Goal: Communication & Community: Answer question/provide support

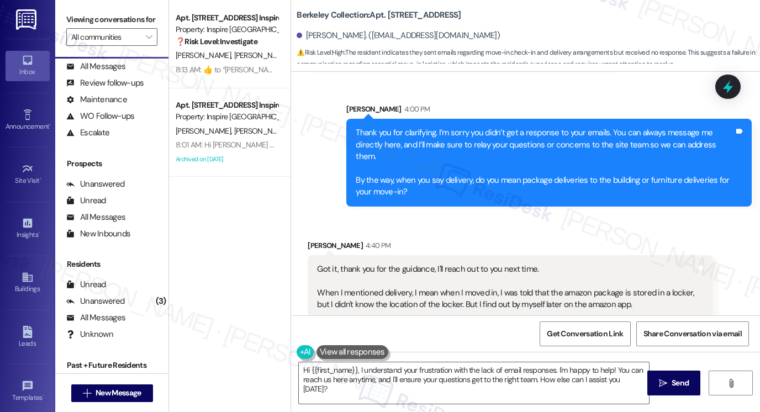
scroll to position [722, 0]
click at [379, 263] on div "Got it, thank you for the guidance, I'll reach out to you next time. When I men…" at bounding box center [506, 286] width 378 height 47
click at [380, 263] on div "Got it, thank you for the guidance, I'll reach out to you next time. When I men…" at bounding box center [506, 286] width 378 height 47
click at [381, 263] on div "Got it, thank you for the guidance, I'll reach out to you next time. When I men…" at bounding box center [506, 286] width 378 height 47
click at [413, 375] on textarea "Hi {{first_name}}, I understand your frustration with the lack of email respons…" at bounding box center [474, 382] width 350 height 41
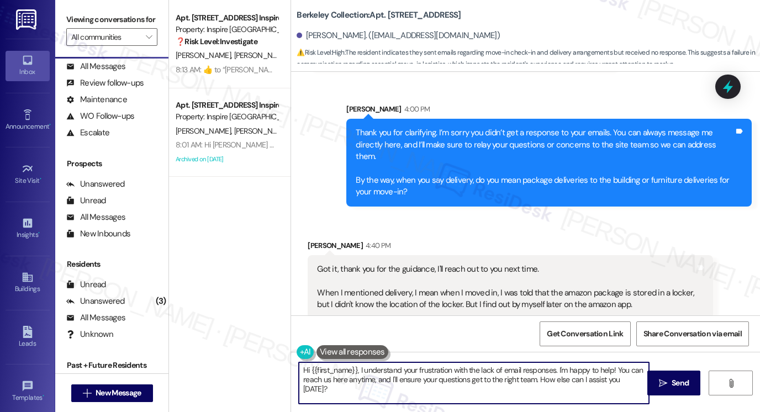
click at [413, 375] on textarea "Hi {{first_name}}, I understand your frustration with the lack of email respons…" at bounding box center [474, 382] width 350 height 41
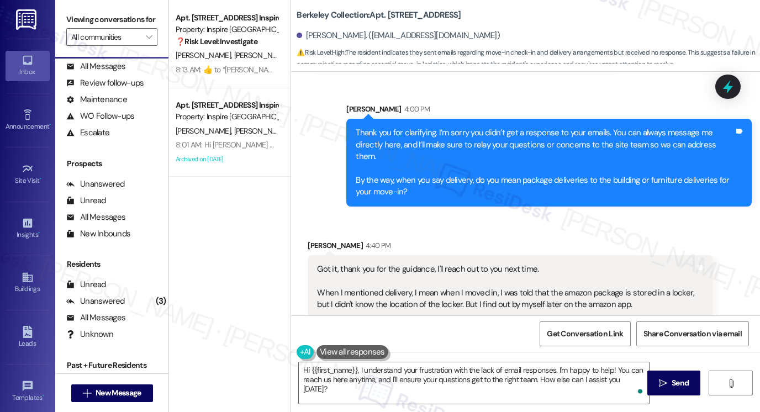
click at [389, 291] on div "Got it, thank you for the guidance, I'll reach out to you next time. When I men…" at bounding box center [506, 286] width 378 height 47
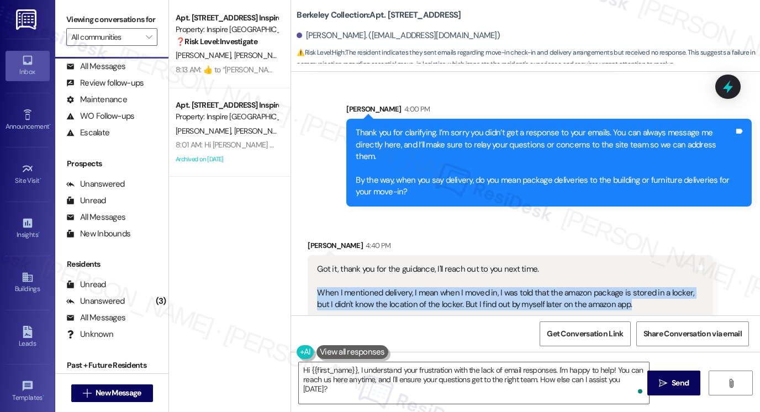
click at [389, 291] on div "Got it, thank you for the guidance, I'll reach out to you next time. When I men…" at bounding box center [506, 286] width 378 height 47
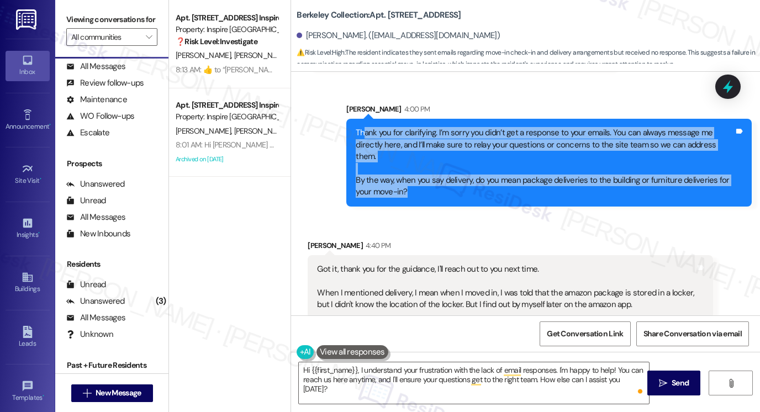
drag, startPoint x: 360, startPoint y: 134, endPoint x: 465, endPoint y: 176, distance: 113.0
click at [465, 176] on div "Thank you for clarifying. I’m sorry you didn’t get a response to your emails. Y…" at bounding box center [545, 162] width 378 height 71
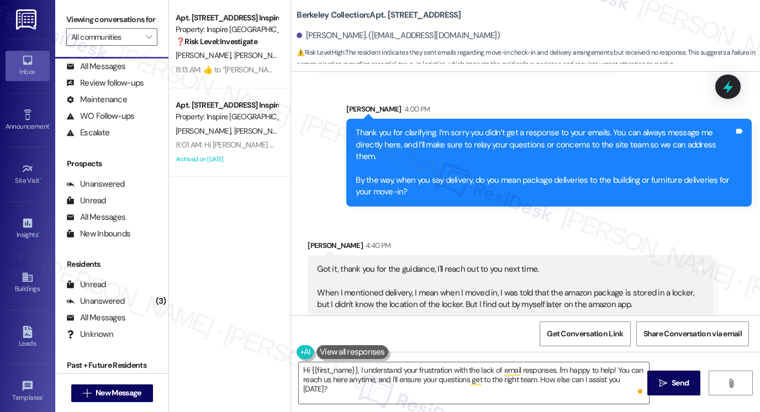
click at [465, 176] on div "Thank you for clarifying. I’m sorry you didn’t get a response to your emails. Y…" at bounding box center [545, 162] width 378 height 71
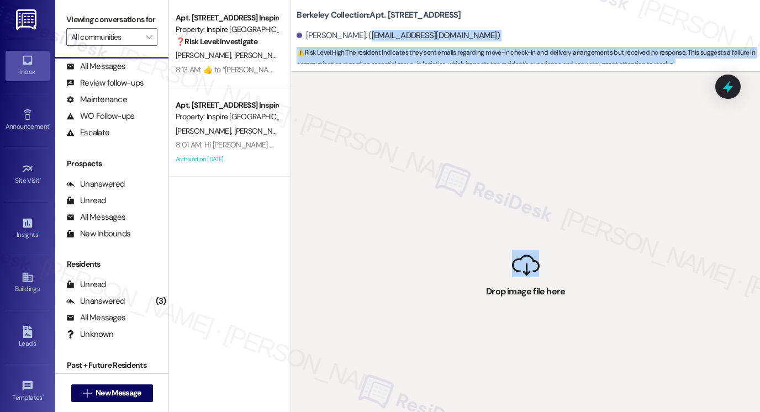
drag, startPoint x: 510, startPoint y: 257, endPoint x: 395, endPoint y: 26, distance: 257.9
click at [395, 26] on div "Berkeley Collection: Apt. [STREET_ADDRESS]. ([EMAIL_ADDRESS][DOMAIN_NAME]) ⚠️ R…" at bounding box center [525, 206] width 469 height 412
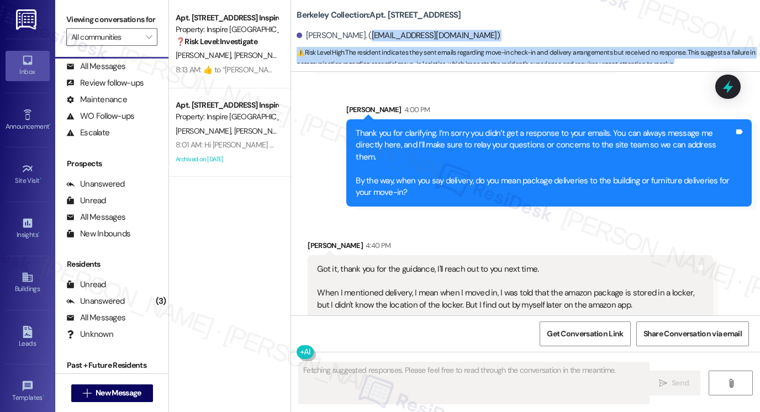
scroll to position [558, 0]
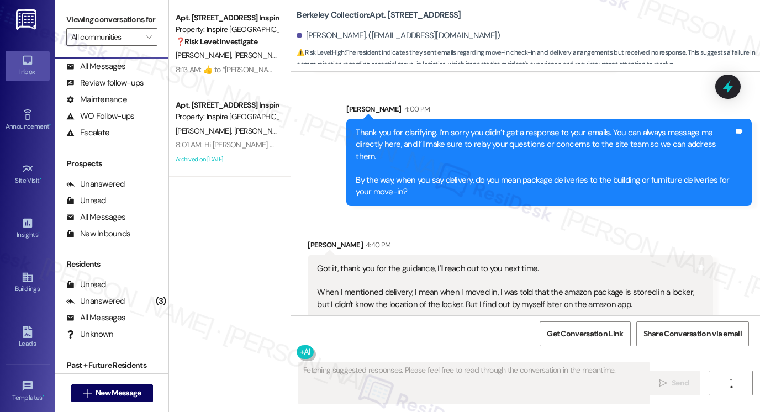
click at [357, 138] on div "Thank you for clarifying. I’m sorry you didn’t get a response to your emails. Y…" at bounding box center [545, 162] width 378 height 71
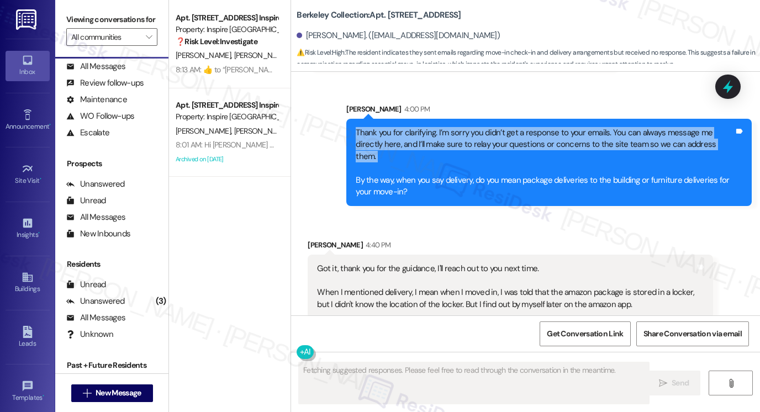
click at [357, 138] on div "Thank you for clarifying. I’m sorry you didn’t get a response to your emails. Y…" at bounding box center [545, 162] width 378 height 71
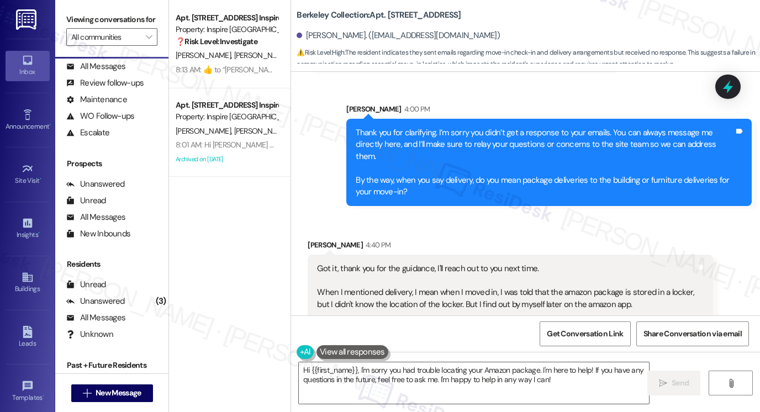
click at [411, 281] on div "Got it, thank you for the guidance, I'll reach out to you next time. When I men…" at bounding box center [506, 286] width 378 height 47
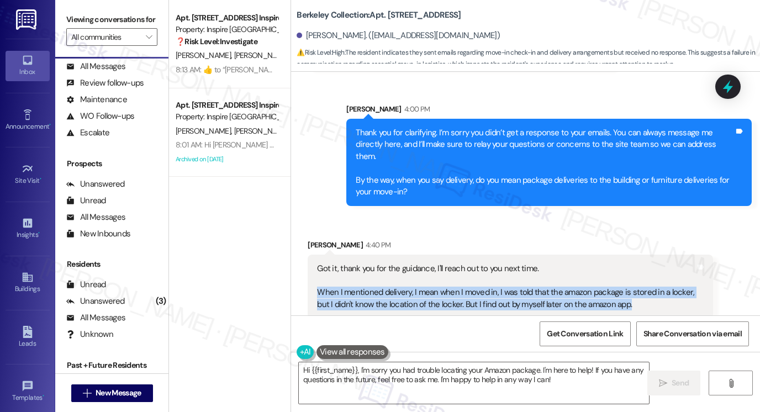
click at [411, 281] on div "Got it, thank you for the guidance, I'll reach out to you next time. When I men…" at bounding box center [506, 286] width 378 height 47
click at [404, 373] on textarea "Hi {{first_name}}, I'm sorry you had trouble locating your Amazon package. I'm …" at bounding box center [474, 382] width 350 height 41
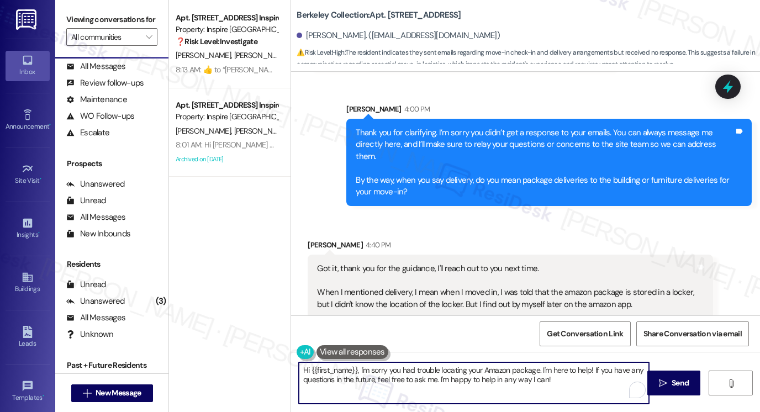
click at [404, 373] on textarea "Hi {{first_name}}, I'm sorry you had trouble locating your Amazon package. I'm …" at bounding box center [474, 382] width 350 height 41
click at [379, 374] on textarea "Hi {{first_name}}, I'm sorry you had trouble locating your Amazon package. I'm …" at bounding box center [474, 382] width 350 height 41
click at [381, 157] on div "Thank you for clarifying. I’m sorry you didn’t get a response to your emails. Y…" at bounding box center [545, 162] width 378 height 71
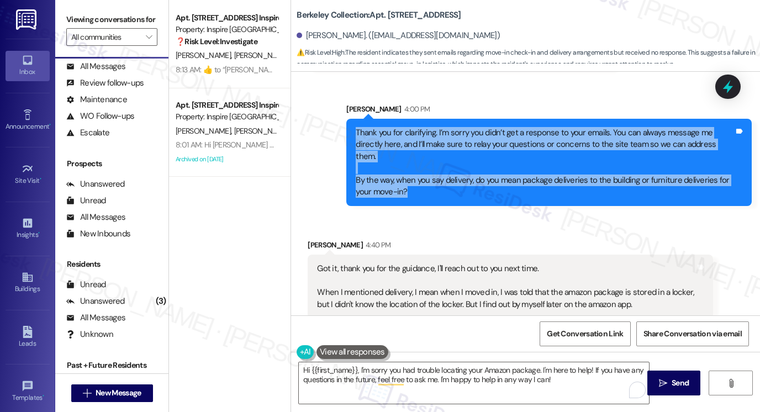
drag, startPoint x: 352, startPoint y: 134, endPoint x: 532, endPoint y: 184, distance: 186.9
click at [532, 184] on div "Thank you for clarifying. I’m sorry you didn’t get a response to your emails. Y…" at bounding box center [545, 162] width 378 height 71
copy div "Thank you for clarifying. I’m sorry you didn’t get a response to your emails. Y…"
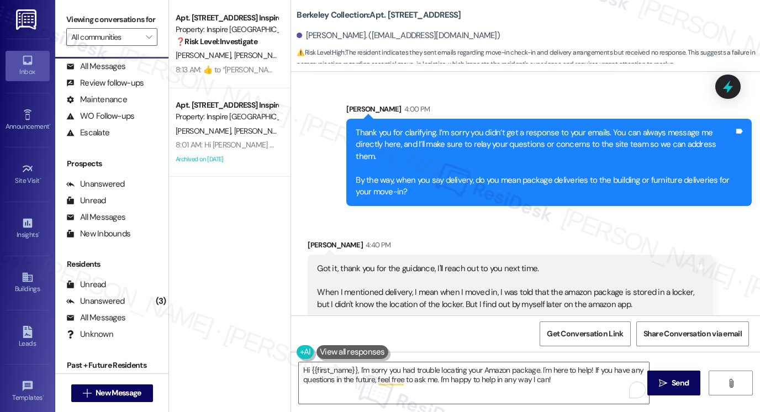
click at [72, 14] on label "Viewing conversations for" at bounding box center [111, 19] width 91 height 17
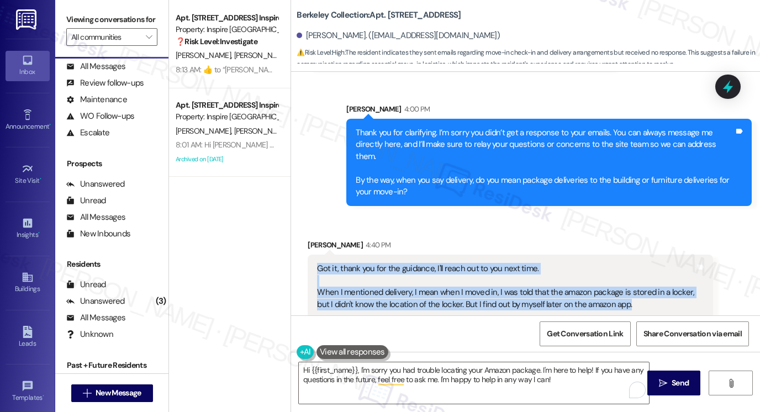
drag, startPoint x: 313, startPoint y: 258, endPoint x: 625, endPoint y: 290, distance: 313.7
click at [625, 290] on div "Got it, thank you for the guidance, I'll reach out to you next time. When I men…" at bounding box center [506, 286] width 378 height 47
copy div "Got it, thank you for the guidance, I'll reach out to you next time. When I men…"
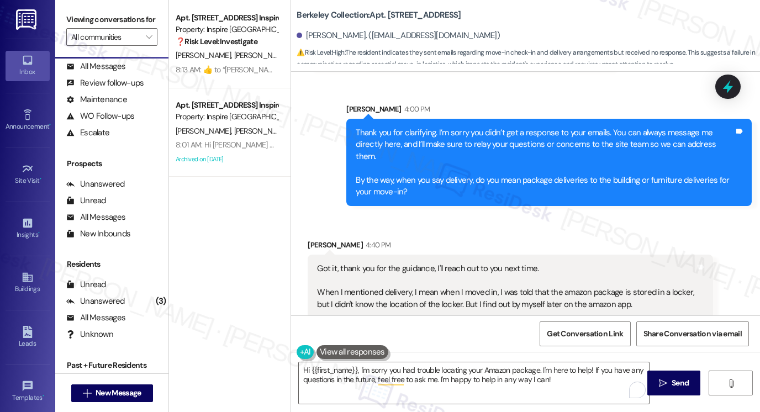
click at [61, 15] on div "Viewing conversations for All communities " at bounding box center [111, 28] width 113 height 57
click at [420, 371] on textarea "Hi {{first_name}}, I'm sorry you had trouble locating your Amazon package. I'm …" at bounding box center [474, 382] width 350 height 41
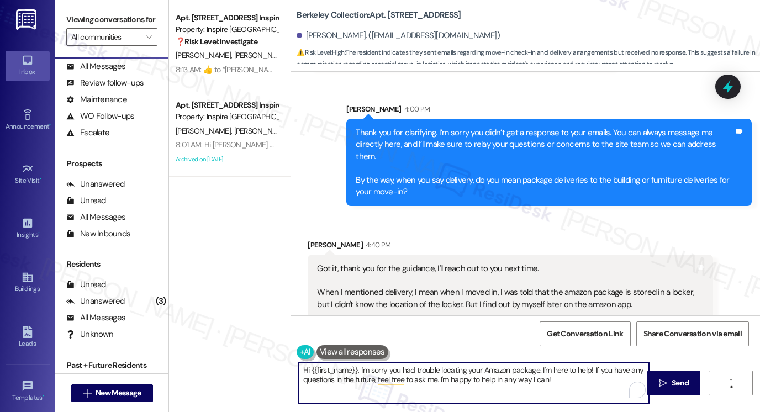
click at [420, 371] on textarea "Hi {{first_name}}, I'm sorry you had trouble locating your Amazon package. I'm …" at bounding box center [474, 382] width 350 height 41
click at [531, 377] on textarea "Hi {{first_name}}, I'm sorry you had trouble locating your Amazon package. I'm …" at bounding box center [474, 382] width 350 height 41
click at [496, 278] on div "Got it, thank you for the guidance, I'll reach out to you next time. When I men…" at bounding box center [506, 286] width 378 height 47
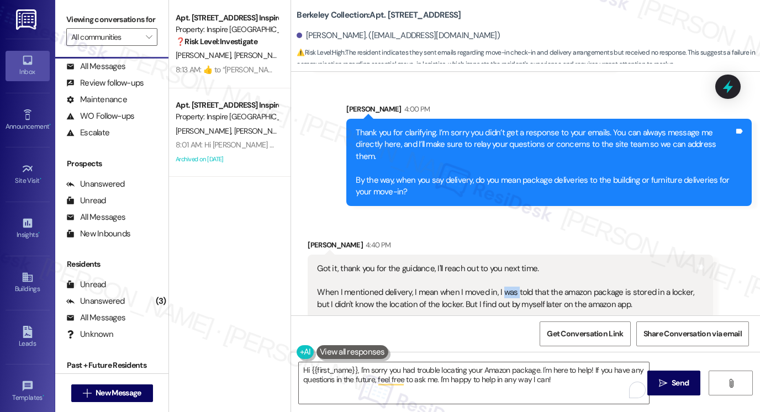
click at [496, 278] on div "Got it, thank you for the guidance, I'll reach out to you next time. When I men…" at bounding box center [506, 286] width 378 height 47
click at [473, 375] on textarea "Hi {{first_name}}, I'm sorry you had trouble locating your Amazon package. I'm …" at bounding box center [474, 382] width 350 height 41
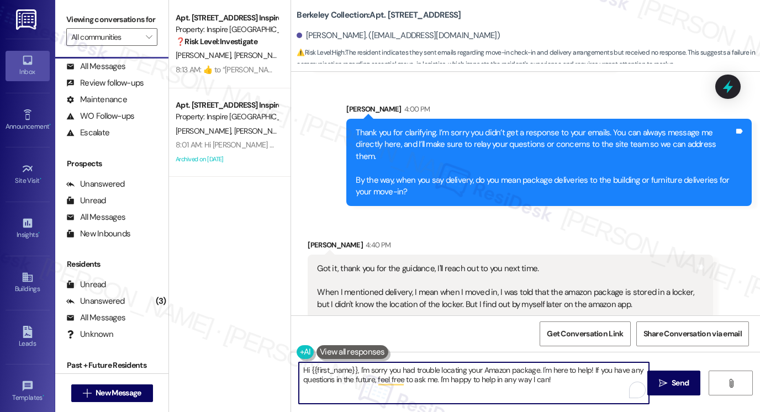
click at [356, 370] on textarea "Hi {{first_name}}, I'm sorry you had trouble locating your Amazon package. I'm …" at bounding box center [474, 382] width 350 height 41
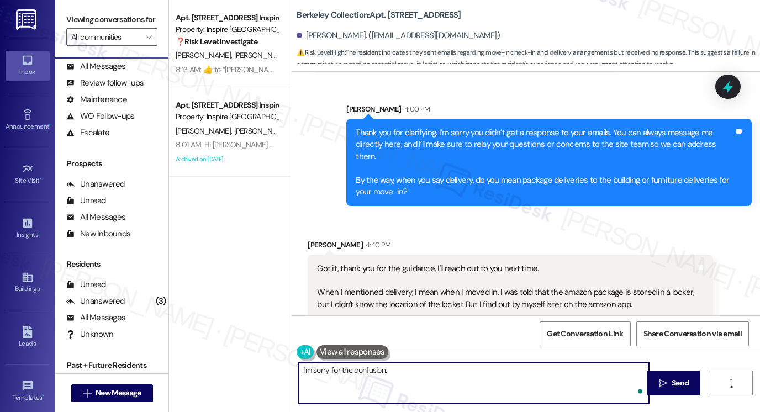
paste textarea "Glad you figured it out!"
click at [386, 368] on textarea "I'm sorry for the confusion. Glad you figured it out!" at bounding box center [474, 382] width 350 height 41
drag, startPoint x: 389, startPoint y: 370, endPoint x: 381, endPoint y: 370, distance: 8.3
click at [381, 370] on textarea "I'm sorry for the confusion. Glad you figured it out!" at bounding box center [474, 382] width 350 height 41
click at [501, 368] on textarea "I'm sorry for the confusion but I'm glad you figured it out!" at bounding box center [474, 382] width 350 height 41
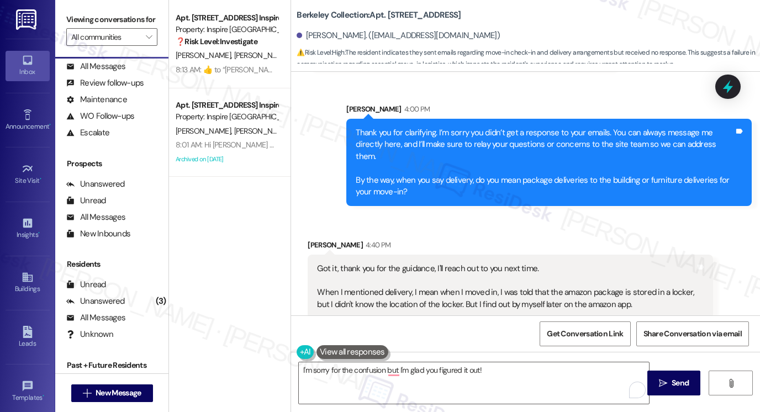
drag, startPoint x: 82, startPoint y: 19, endPoint x: 146, endPoint y: 37, distance: 65.9
click at [83, 19] on label "Viewing conversations for" at bounding box center [111, 19] width 91 height 17
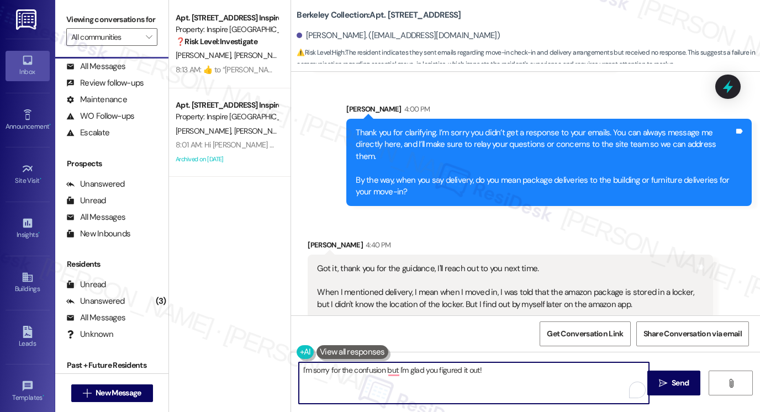
click at [541, 367] on textarea "I'm sorry for the confusion but I'm glad you figured it out!" at bounding box center [474, 382] width 350 height 41
paste textarea ", feel free to reach out to me anytime if you need help."
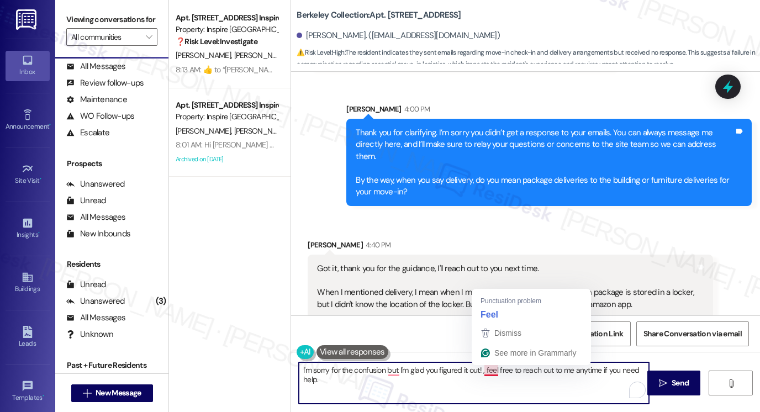
click at [491, 376] on textarea "I'm sorry for the confusion but I'm glad you figured it out! , feel free to rea…" at bounding box center [474, 382] width 350 height 41
click at [482, 369] on textarea "I'm sorry for the confusion but I'm glad you figured it out! , feel free to rea…" at bounding box center [474, 382] width 350 height 41
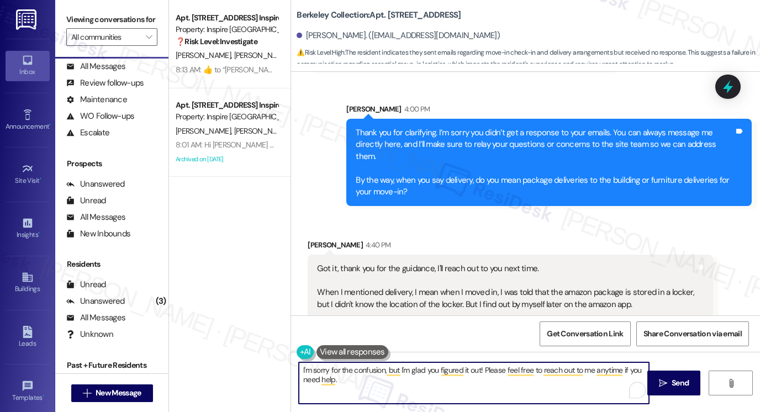
click at [387, 375] on textarea "I'm sorry for the confusion, but I'm glad you figured it out! Please feel free …" at bounding box center [474, 382] width 350 height 41
click at [347, 383] on textarea "I'm sorry for the confusion, but I'm glad you figured it out! Please feel free …" at bounding box center [474, 382] width 350 height 41
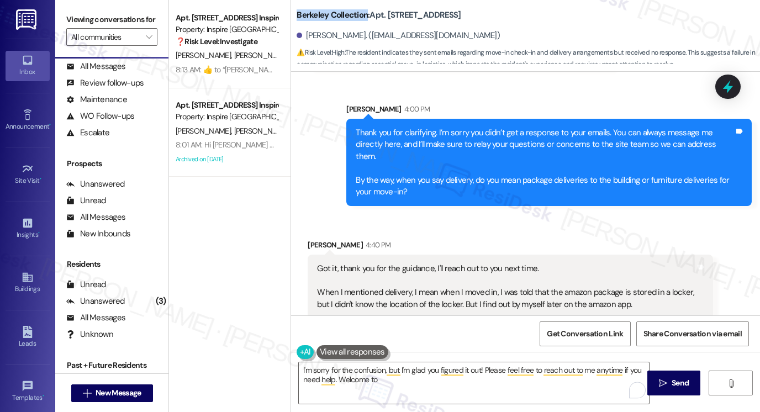
drag, startPoint x: 289, startPoint y: 13, endPoint x: 362, endPoint y: 13, distance: 72.9
click at [362, 13] on div "Berkeley Collection: Apt. [STREET_ADDRESS]. ([EMAIL_ADDRESS][DOMAIN_NAME]) ⚠️ R…" at bounding box center [525, 33] width 469 height 61
copy b "Berkeley Collection"
click at [394, 380] on textarea "I'm sorry for the confusion, but I'm glad you figured it out! Please feel free …" at bounding box center [474, 382] width 350 height 41
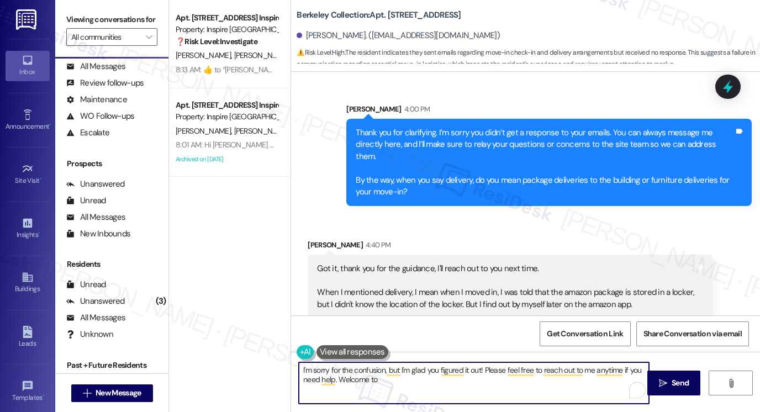
paste textarea "Berkeley Collection"
click at [329, 377] on textarea "I'm sorry for the confusion, but I'm glad you figured it out! Please feel free …" at bounding box center [474, 382] width 350 height 41
click at [408, 381] on textarea "I'm sorry for the confusion, but I'm glad you figured it out! Please feel free …" at bounding box center [474, 382] width 350 height 41
type textarea "I'm sorry for the confusion, but I'm glad you figured it out! Please feel free …"
click at [536, 372] on textarea "I'm sorry for the confusion, but I'm glad you figured it out! Please feel free …" at bounding box center [474, 382] width 350 height 41
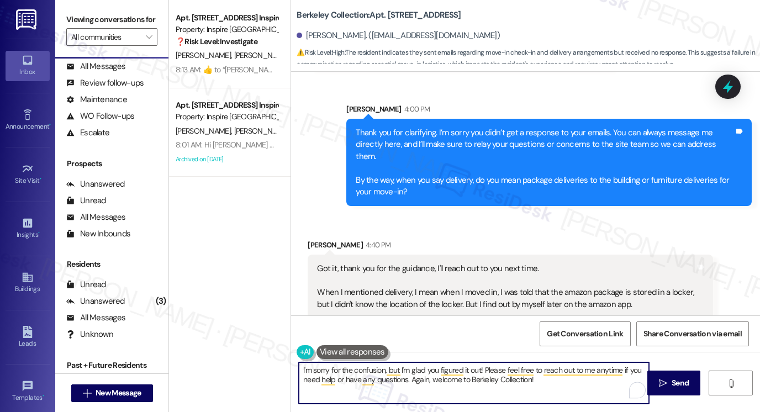
click at [536, 372] on textarea "I'm sorry for the confusion, but I'm glad you figured it out! Please feel free …" at bounding box center [474, 382] width 350 height 41
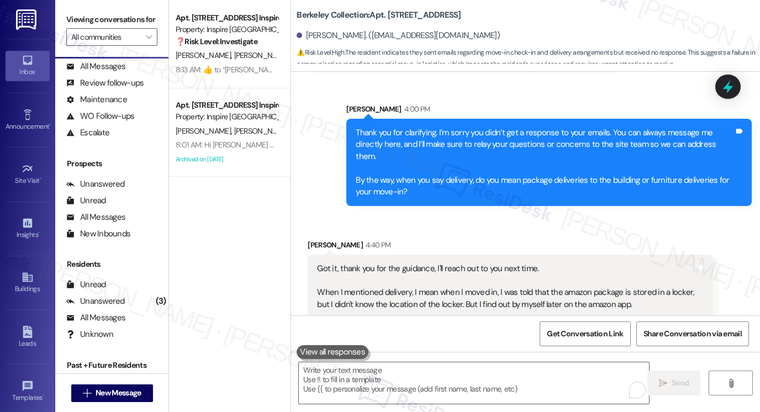
drag, startPoint x: 69, startPoint y: 22, endPoint x: 98, endPoint y: 38, distance: 33.4
click at [69, 22] on label "Viewing conversations for" at bounding box center [111, 19] width 91 height 17
click at [386, 379] on textarea "To enrich screen reader interactions, please activate Accessibility in Grammarl…" at bounding box center [474, 382] width 350 height 41
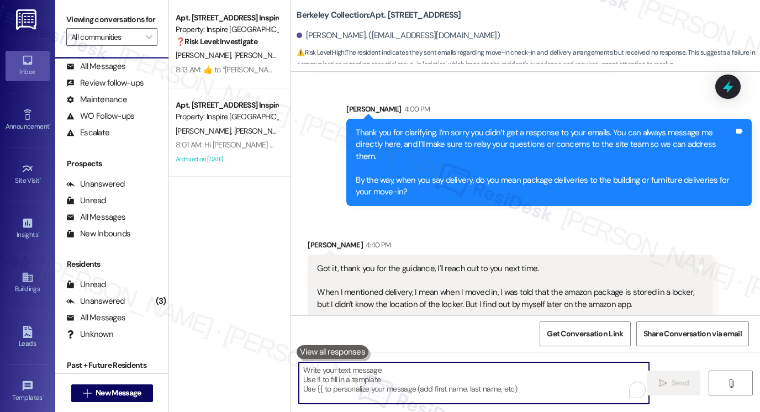
paste textarea "I’m sorry for the confusion, but I’m glad you were able to figure it out! Pleas…"
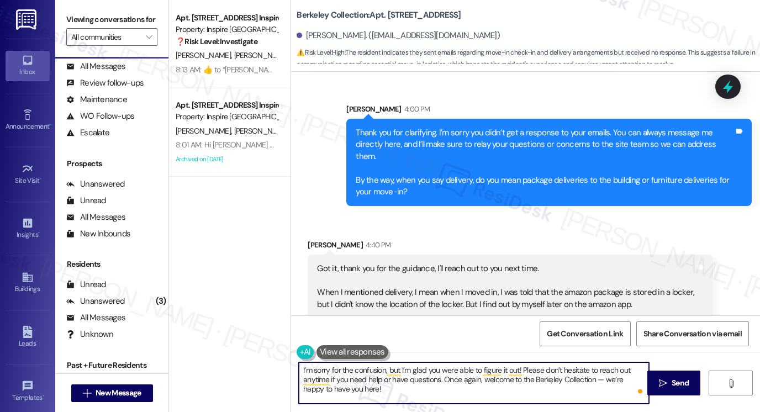
drag, startPoint x: 599, startPoint y: 377, endPoint x: 592, endPoint y: 377, distance: 6.6
click at [592, 377] on textarea "I’m sorry for the confusion, but I’m glad you were able to figure it out! Pleas…" at bounding box center [474, 382] width 350 height 41
click at [370, 388] on textarea "I’m sorry for the confusion, but I’m glad you were able to figure it out! Pleas…" at bounding box center [474, 382] width 350 height 41
type textarea "I’m sorry for the confusion, but I’m glad you were able to figure it out! Pleas…"
click at [663, 381] on icon "" at bounding box center [663, 383] width 8 height 9
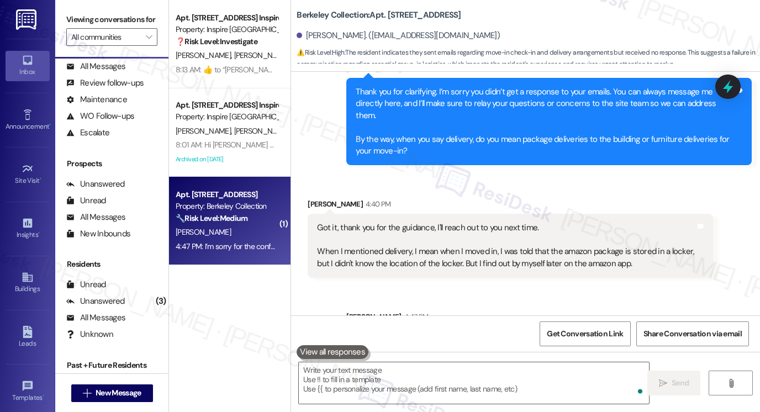
scroll to position [658, 0]
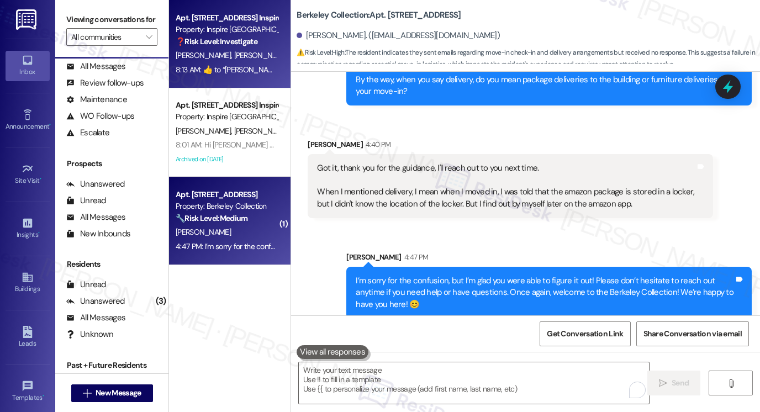
click at [234, 59] on span "[PERSON_NAME]" at bounding box center [263, 55] width 59 height 10
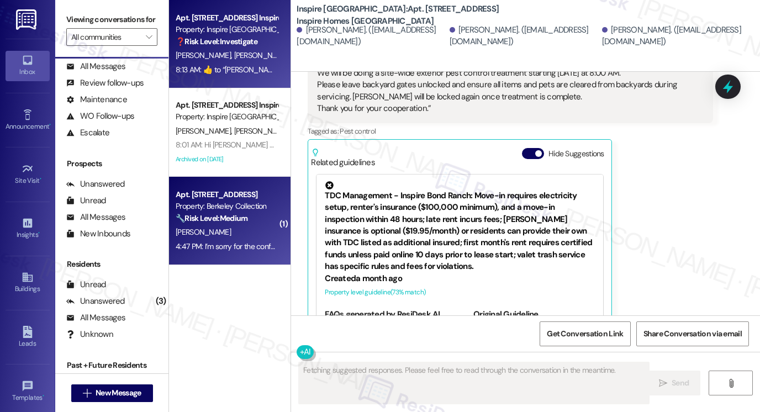
scroll to position [1057, 0]
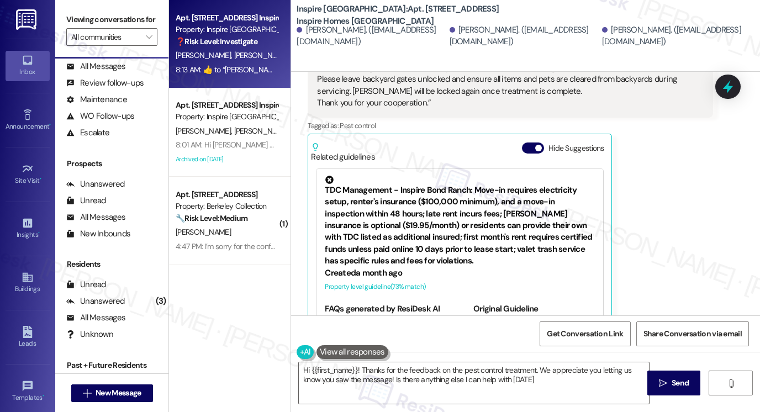
type textarea "Hi {{first_name}}! Thanks for the feedback on the pest control treatment. We ap…"
